Goal: Information Seeking & Learning: Find specific fact

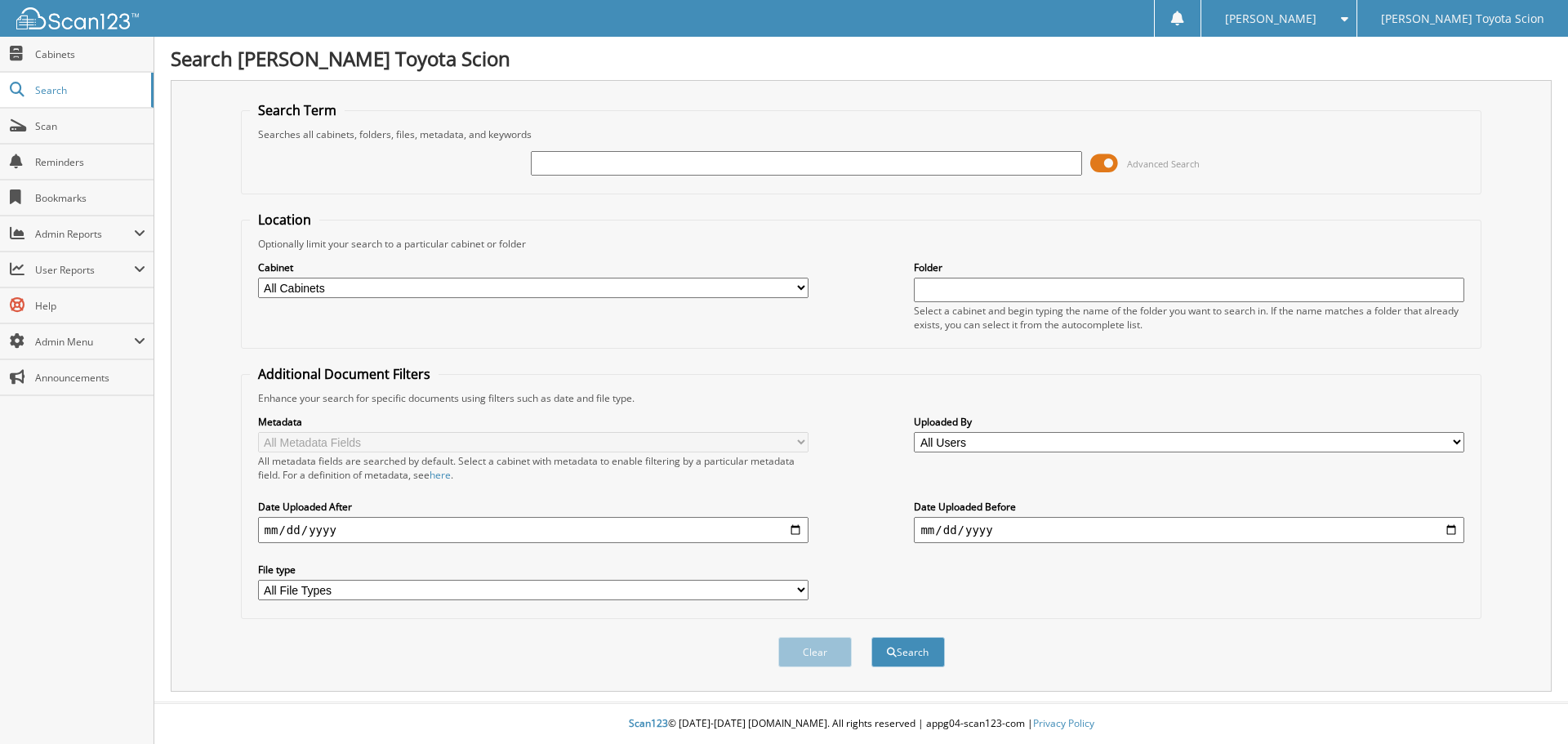
click at [673, 165] on input "text" at bounding box center [805, 164] width 550 height 24
type input "6310307"
click at [871, 637] on button "Search" at bounding box center [908, 652] width 73 height 30
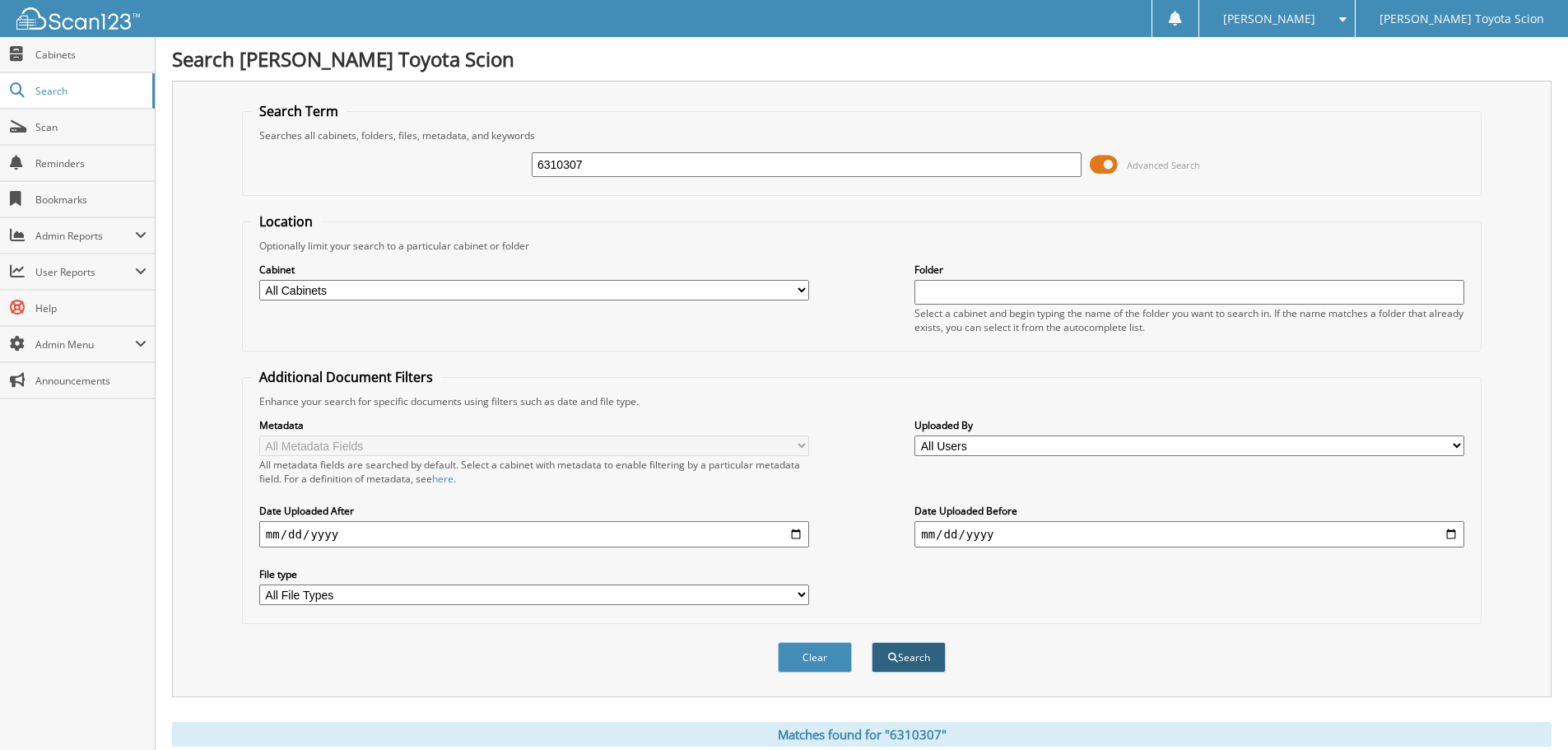
click at [925, 664] on button "Search" at bounding box center [909, 657] width 74 height 30
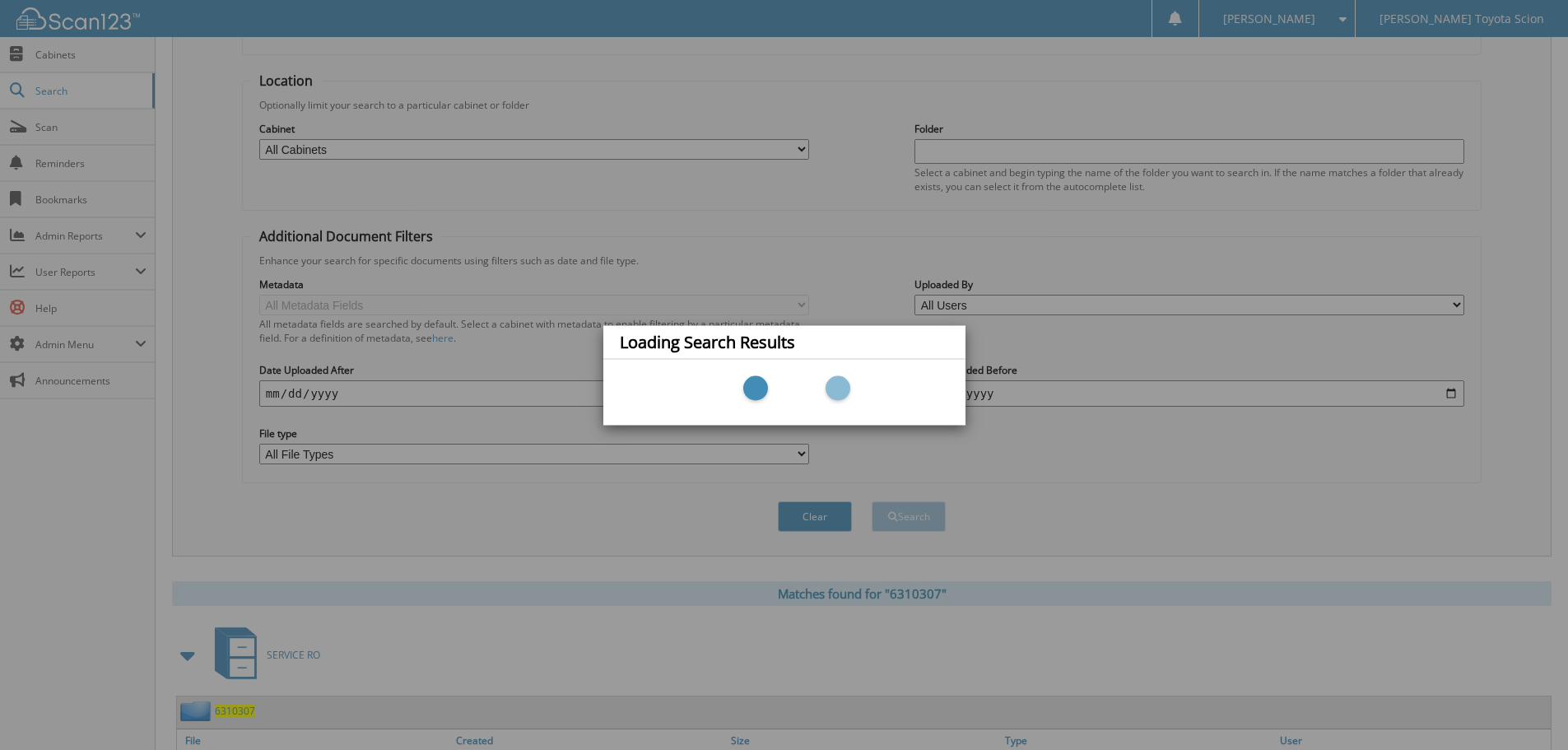
scroll to position [234, 0]
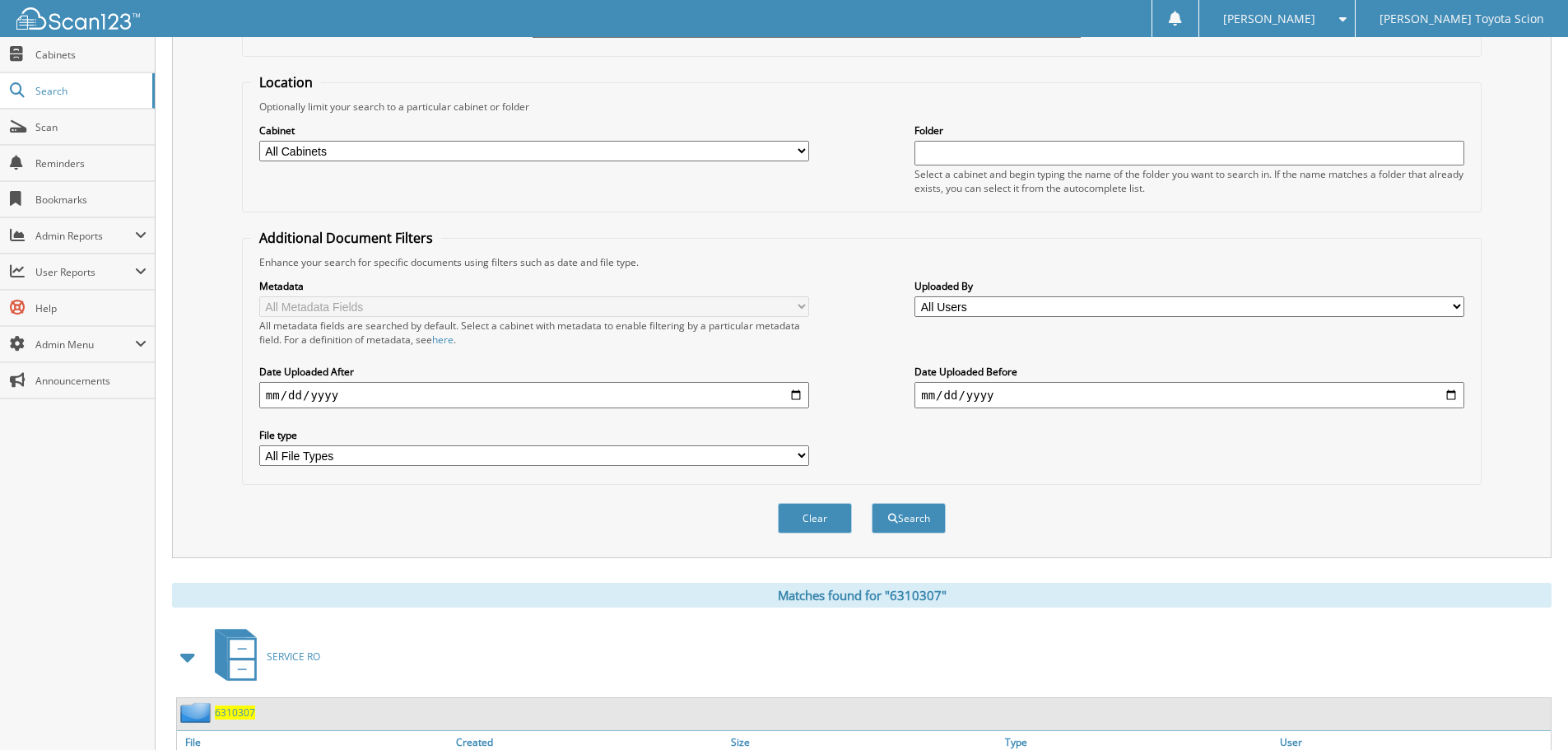
scroll to position [234, 0]
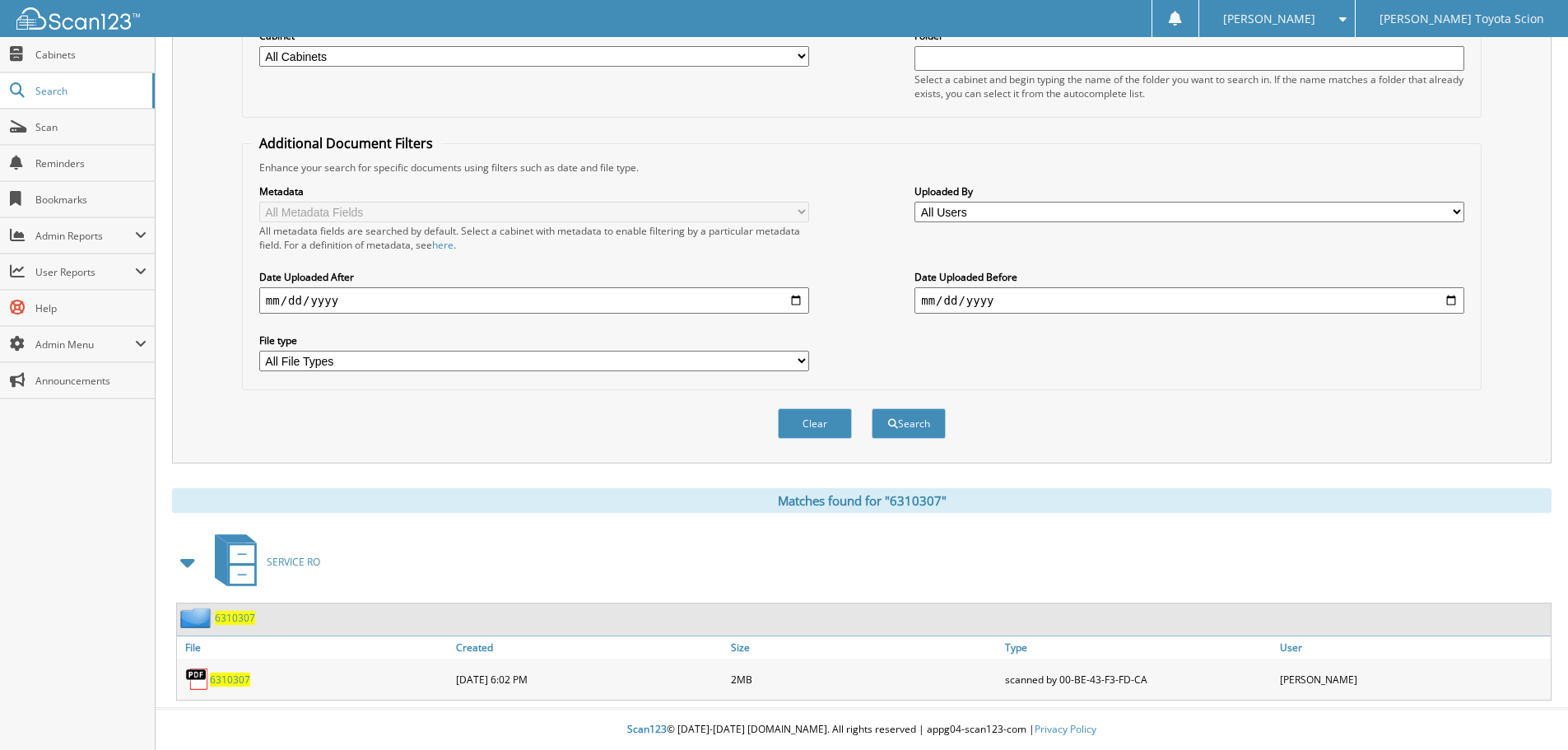
click at [226, 674] on span "6310307" at bounding box center [229, 679] width 41 height 14
